Goal: Task Accomplishment & Management: Manage account settings

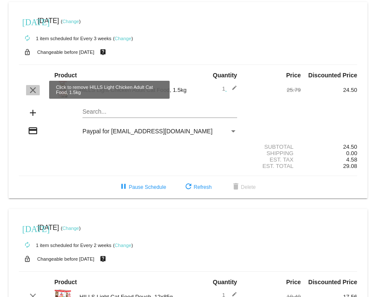
click at [29, 91] on mat-icon "clear" at bounding box center [33, 90] width 10 height 10
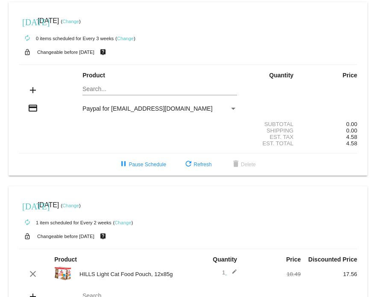
click at [79, 21] on link "Change" at bounding box center [70, 21] width 17 height 5
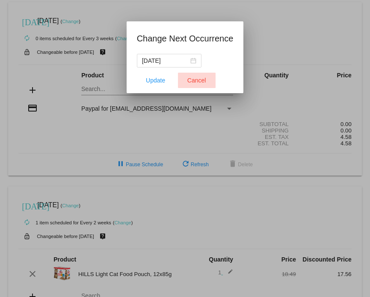
click at [197, 82] on span "Cancel" at bounding box center [196, 80] width 19 height 7
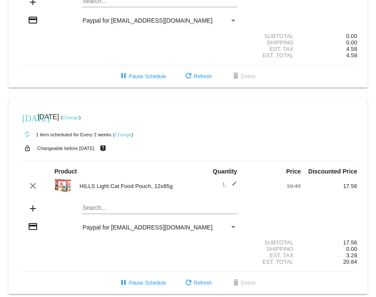
scroll to position [97, 0]
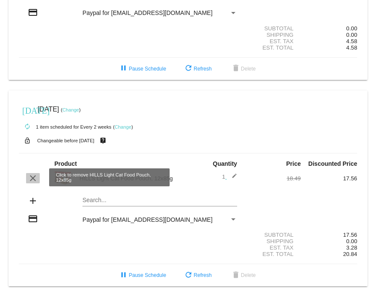
click at [32, 177] on mat-icon "clear" at bounding box center [33, 178] width 10 height 10
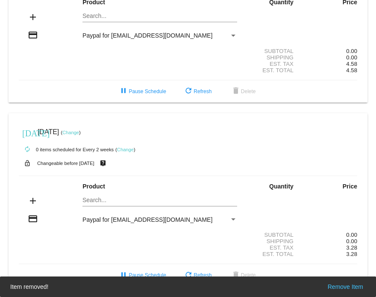
scroll to position [75, 0]
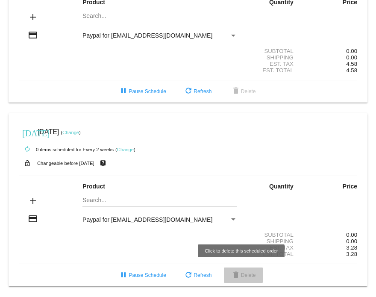
click at [246, 275] on span "delete Delete" at bounding box center [243, 275] width 25 height 6
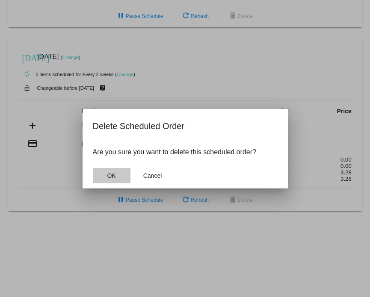
click at [104, 173] on button "OK" at bounding box center [112, 175] width 38 height 15
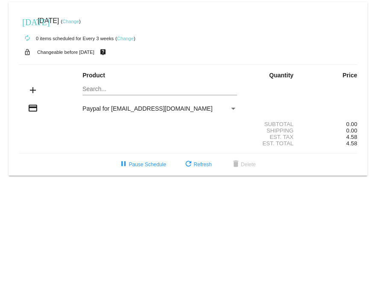
scroll to position [0, 0]
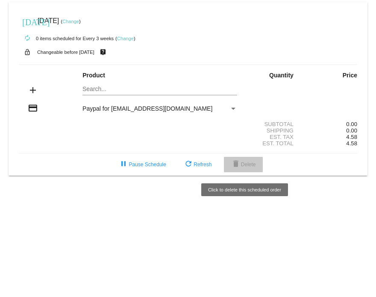
click at [244, 172] on button "delete Delete" at bounding box center [243, 164] width 39 height 15
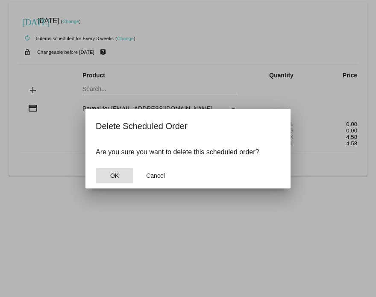
click at [98, 177] on button "OK" at bounding box center [115, 175] width 38 height 15
